Goal: Navigation & Orientation: Find specific page/section

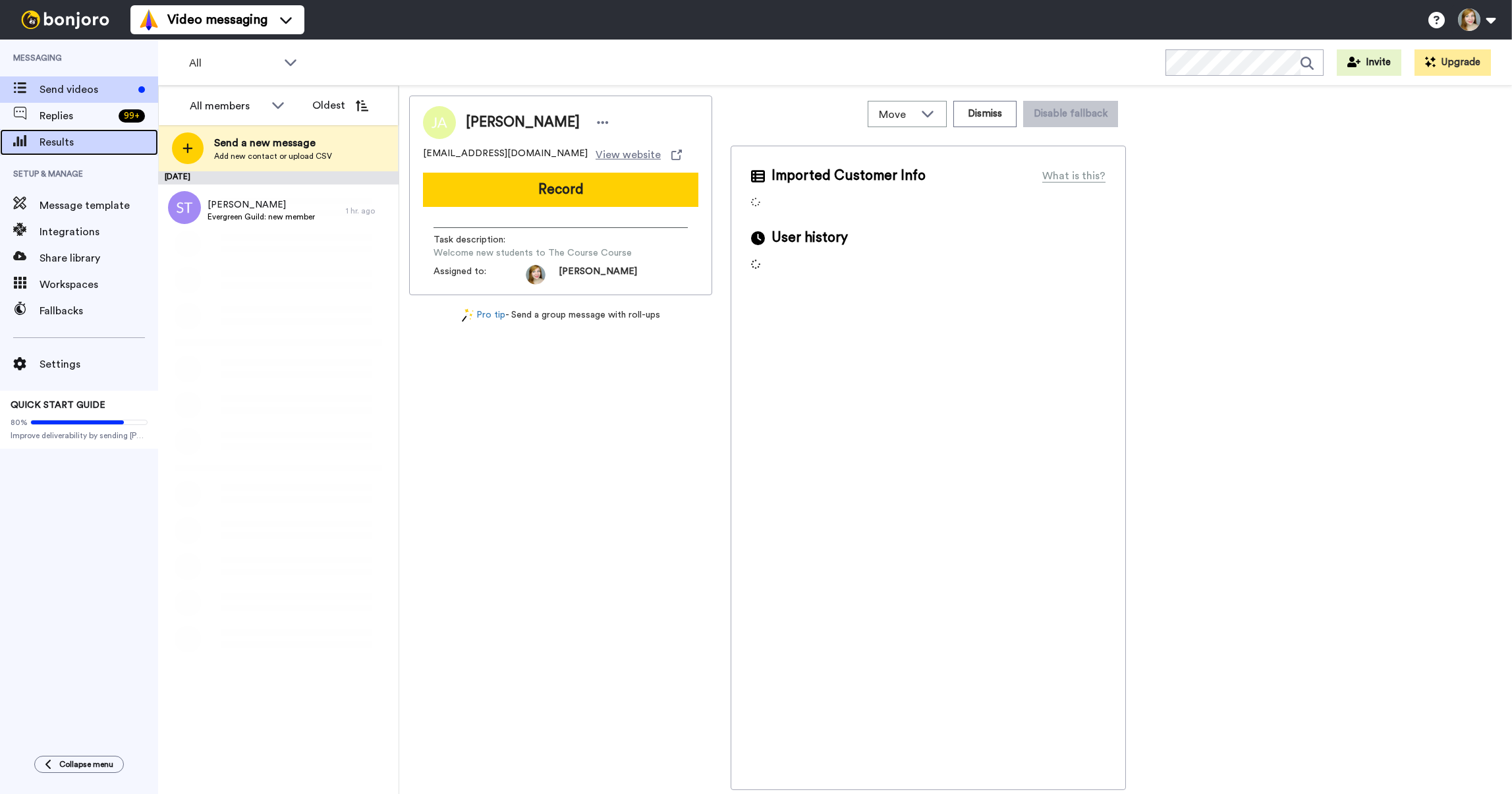
click at [62, 135] on span "Results" at bounding box center [99, 143] width 119 height 16
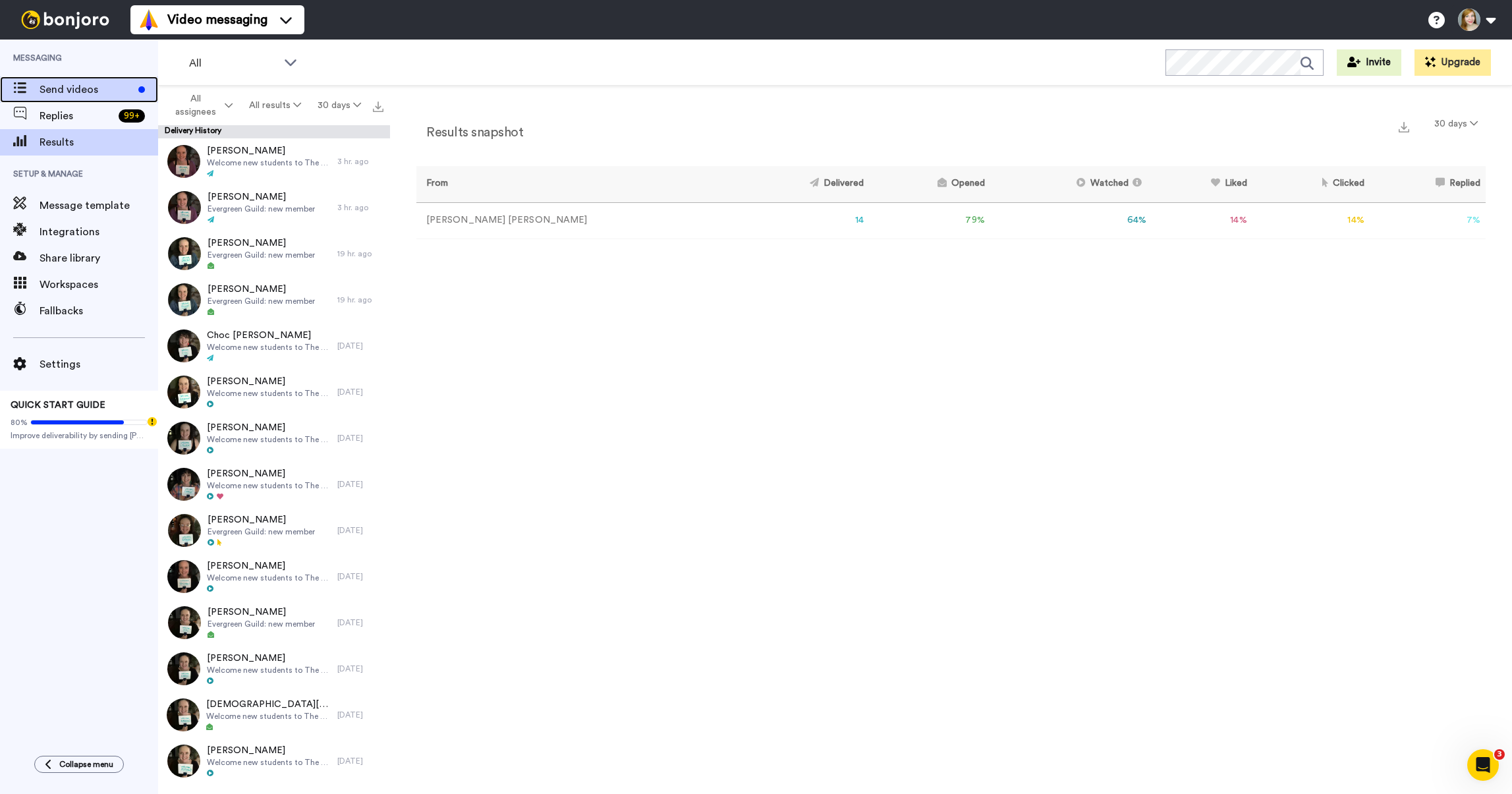
click at [51, 82] on span "Send videos" at bounding box center [86, 90] width 94 height 16
